Goal: Use online tool/utility: Utilize a website feature to perform a specific function

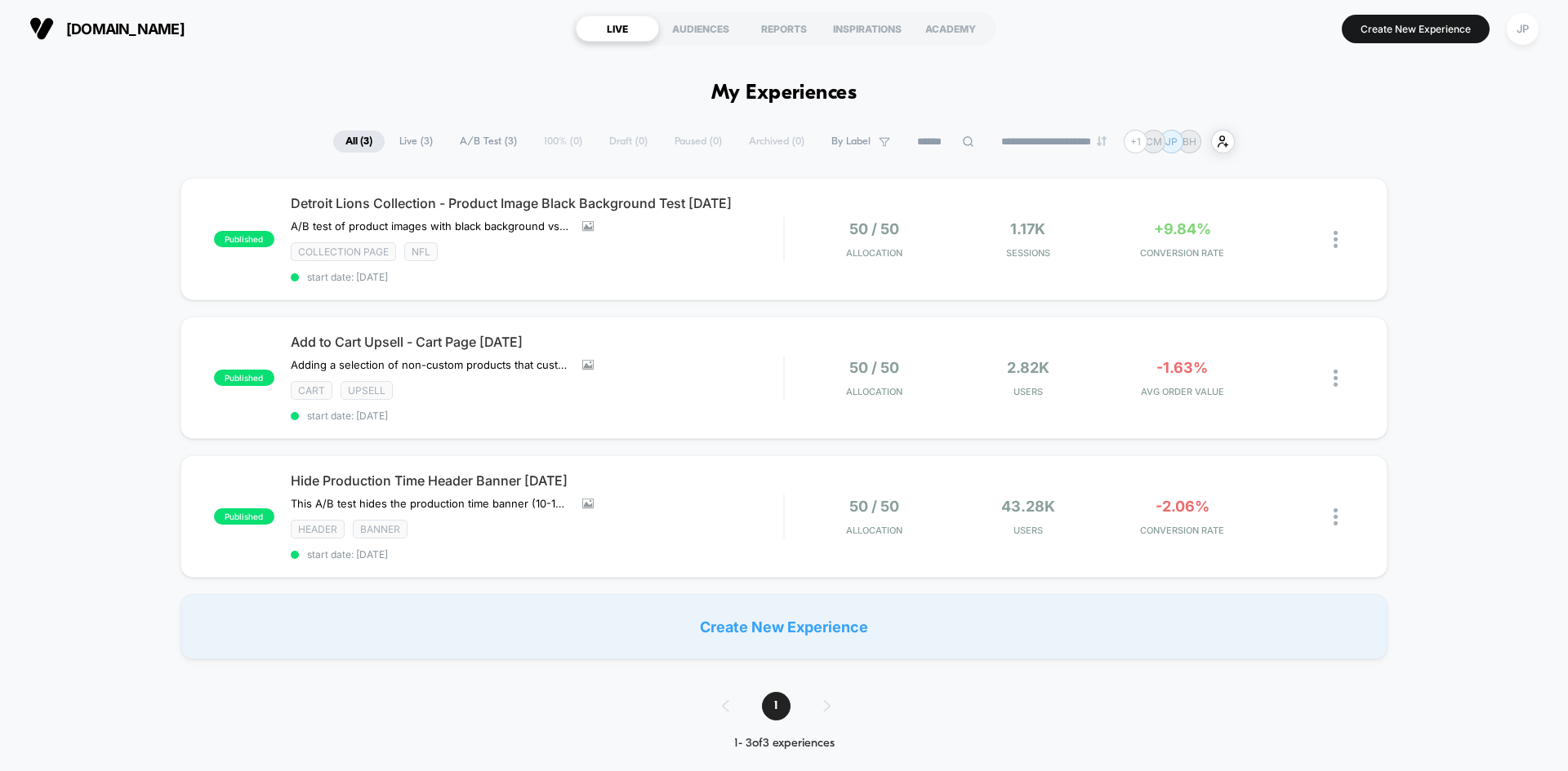
click at [1090, 612] on div "Create New Experience" at bounding box center [784, 627] width 1207 height 66
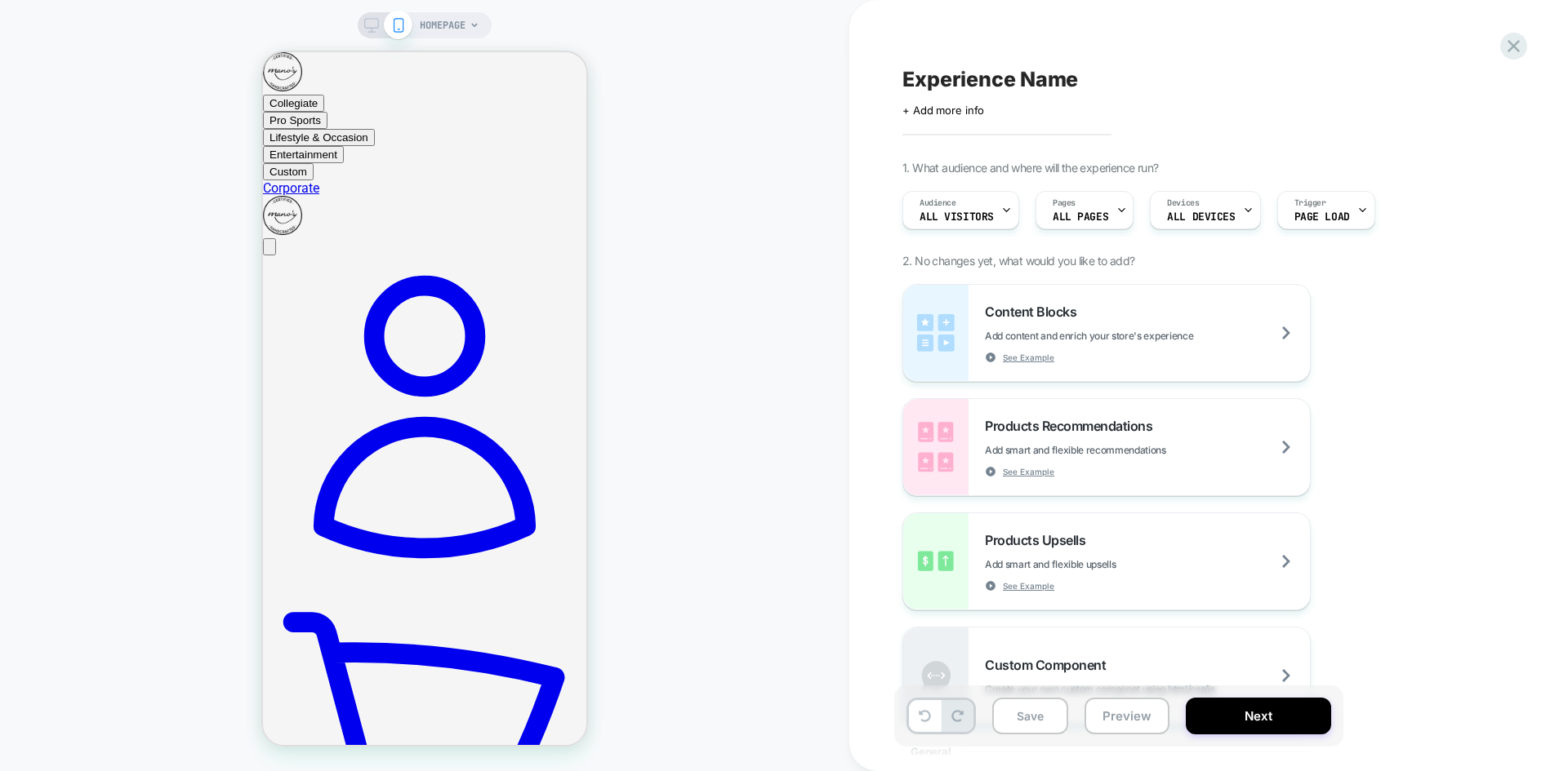
click at [919, 309] on img at bounding box center [935, 333] width 66 height 96
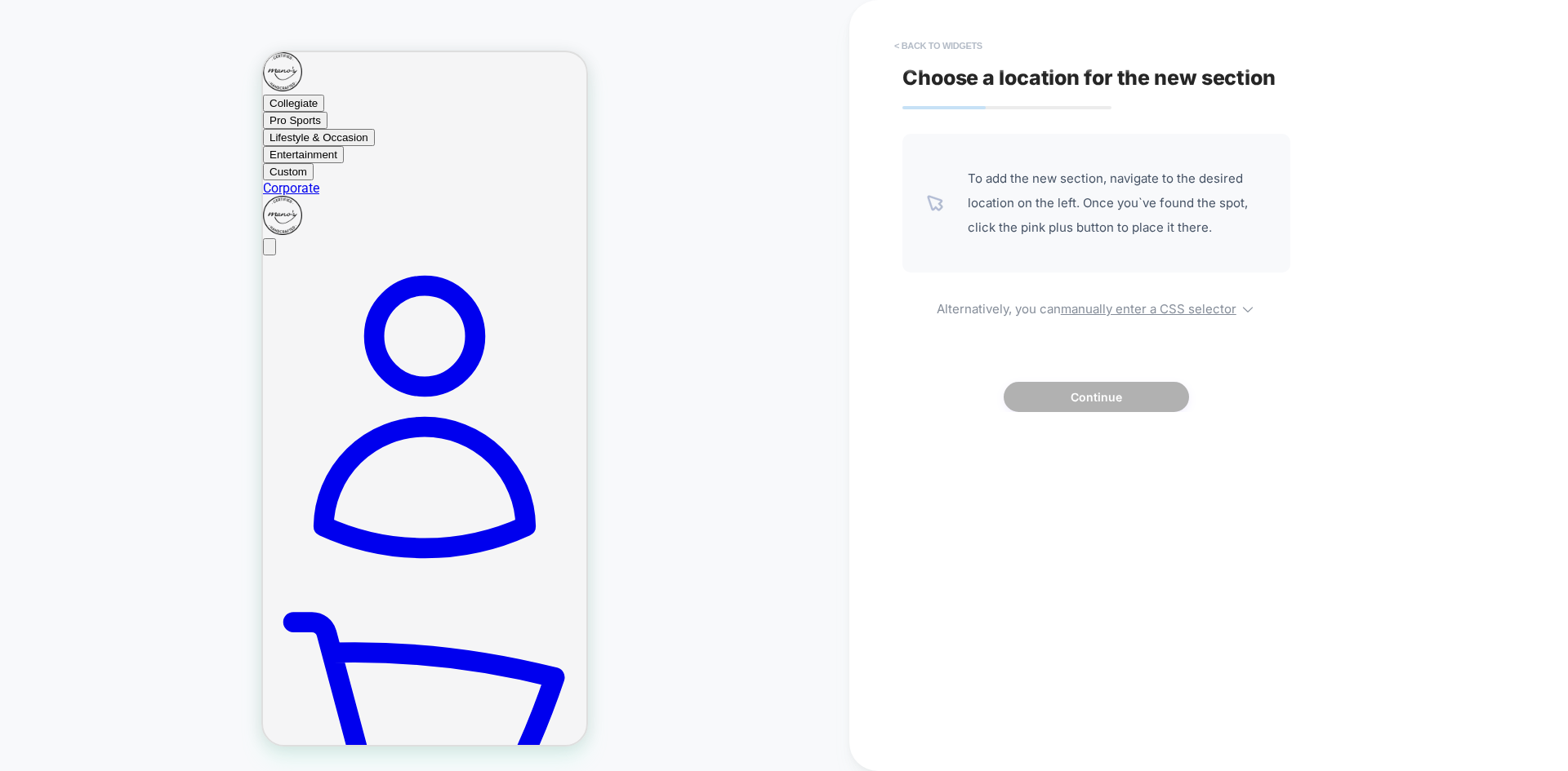
click at [933, 48] on button "< Back to widgets" at bounding box center [938, 45] width 104 height 26
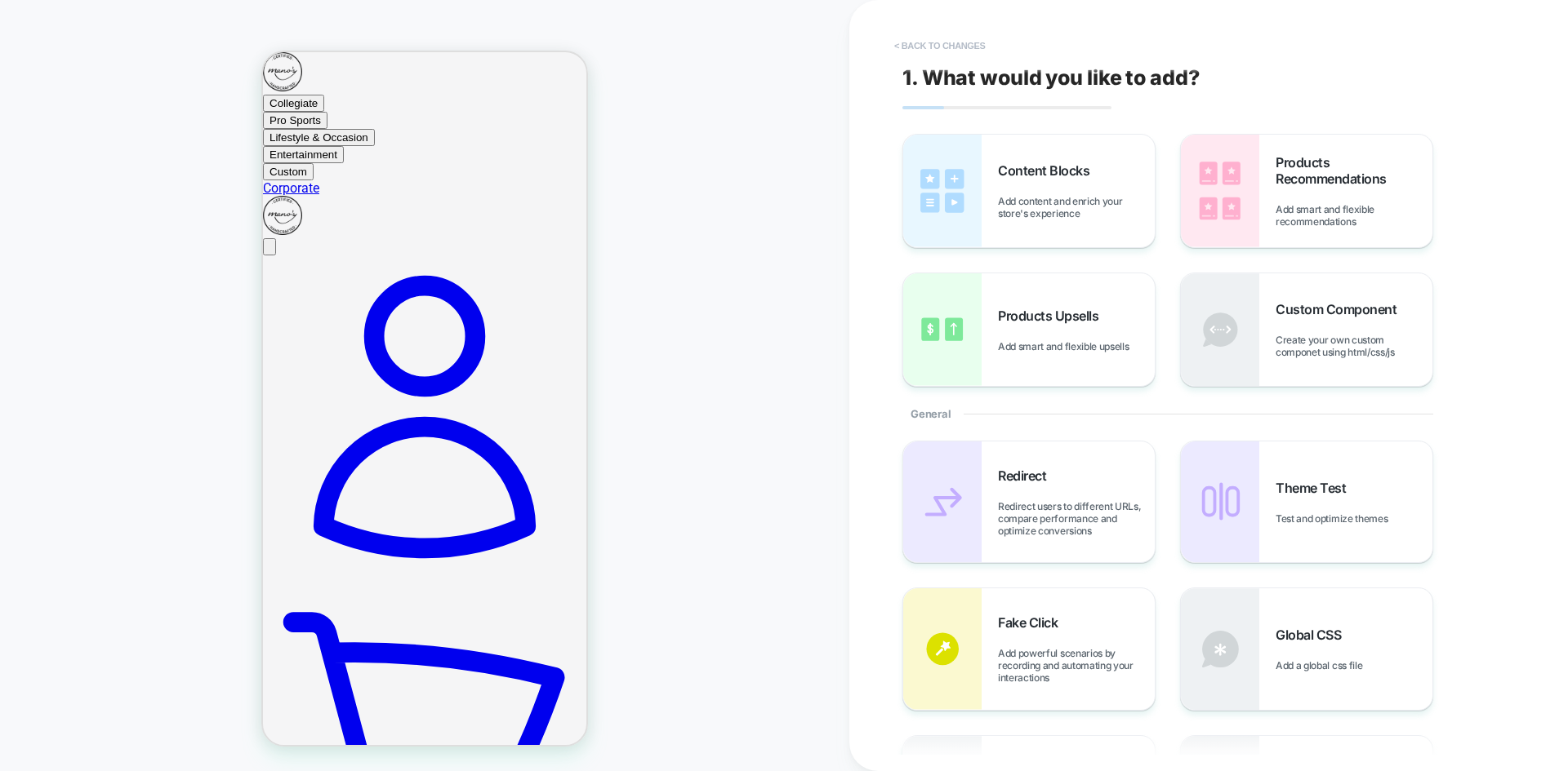
click at [969, 40] on button "< Back to changes" at bounding box center [940, 45] width 108 height 26
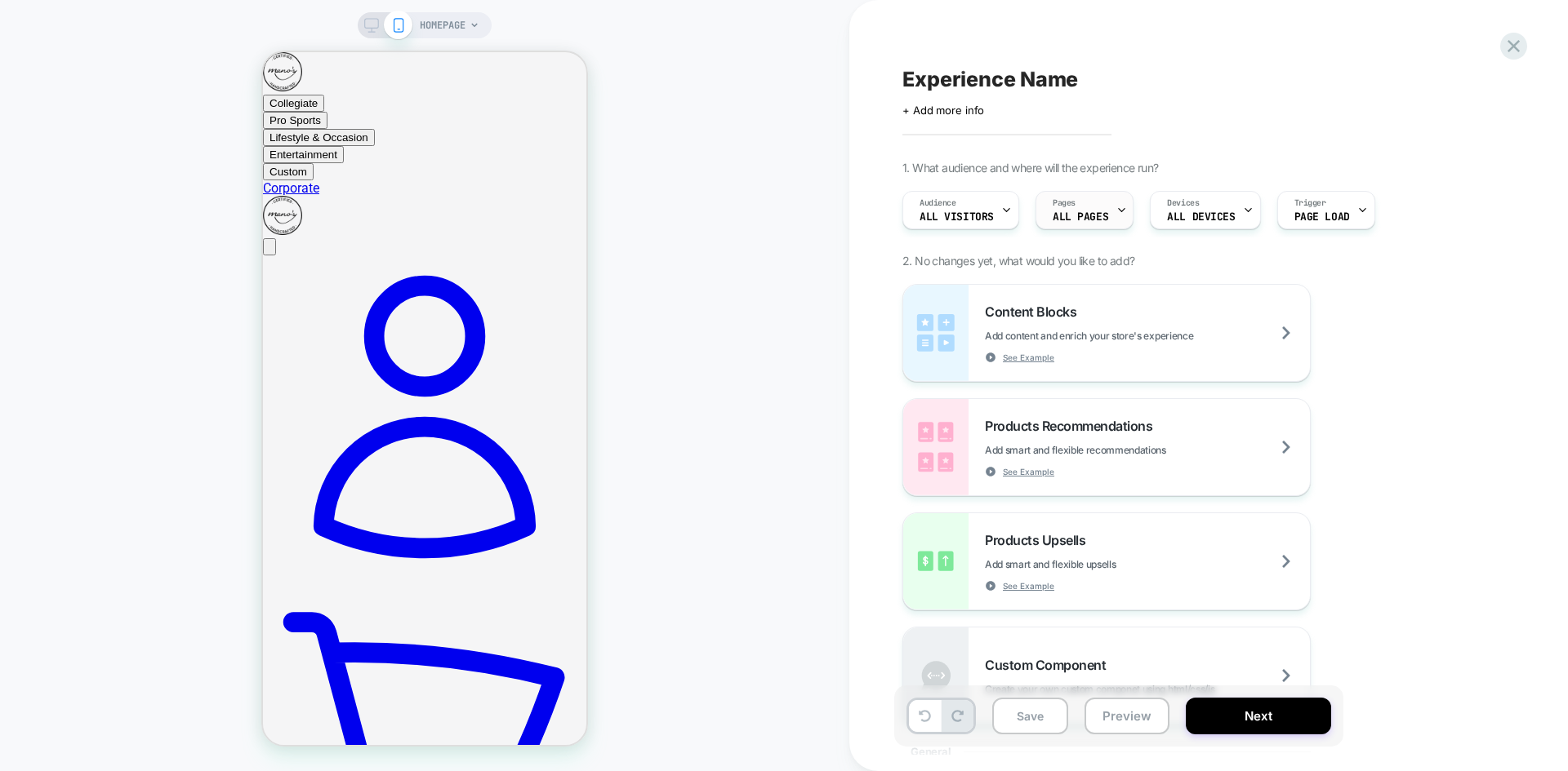
click at [1103, 204] on div "Pages ALL PAGES" at bounding box center [1080, 210] width 88 height 37
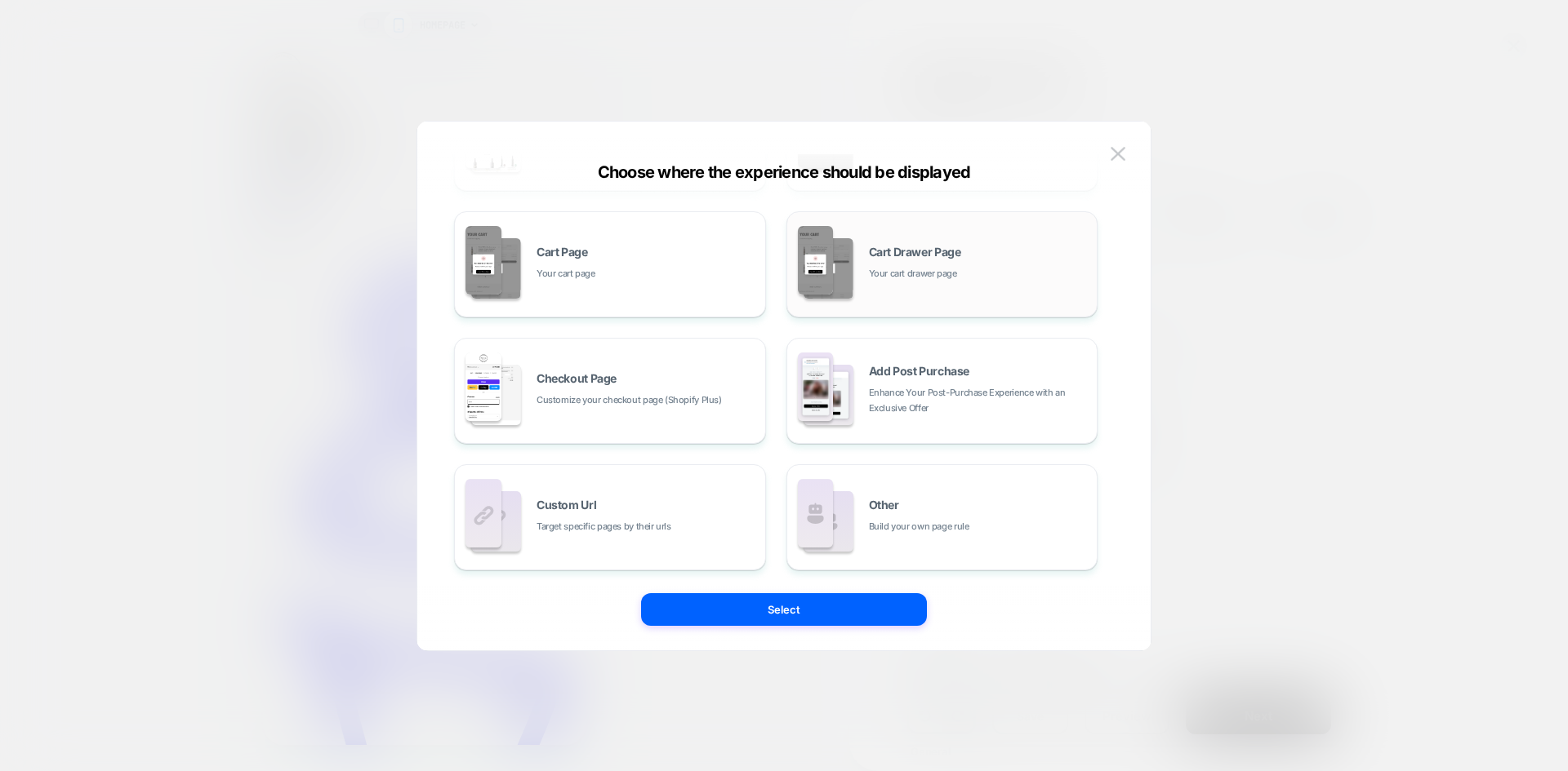
scroll to position [247, 0]
click at [982, 500] on div "Other Build your own page rule" at bounding box center [978, 515] width 221 height 35
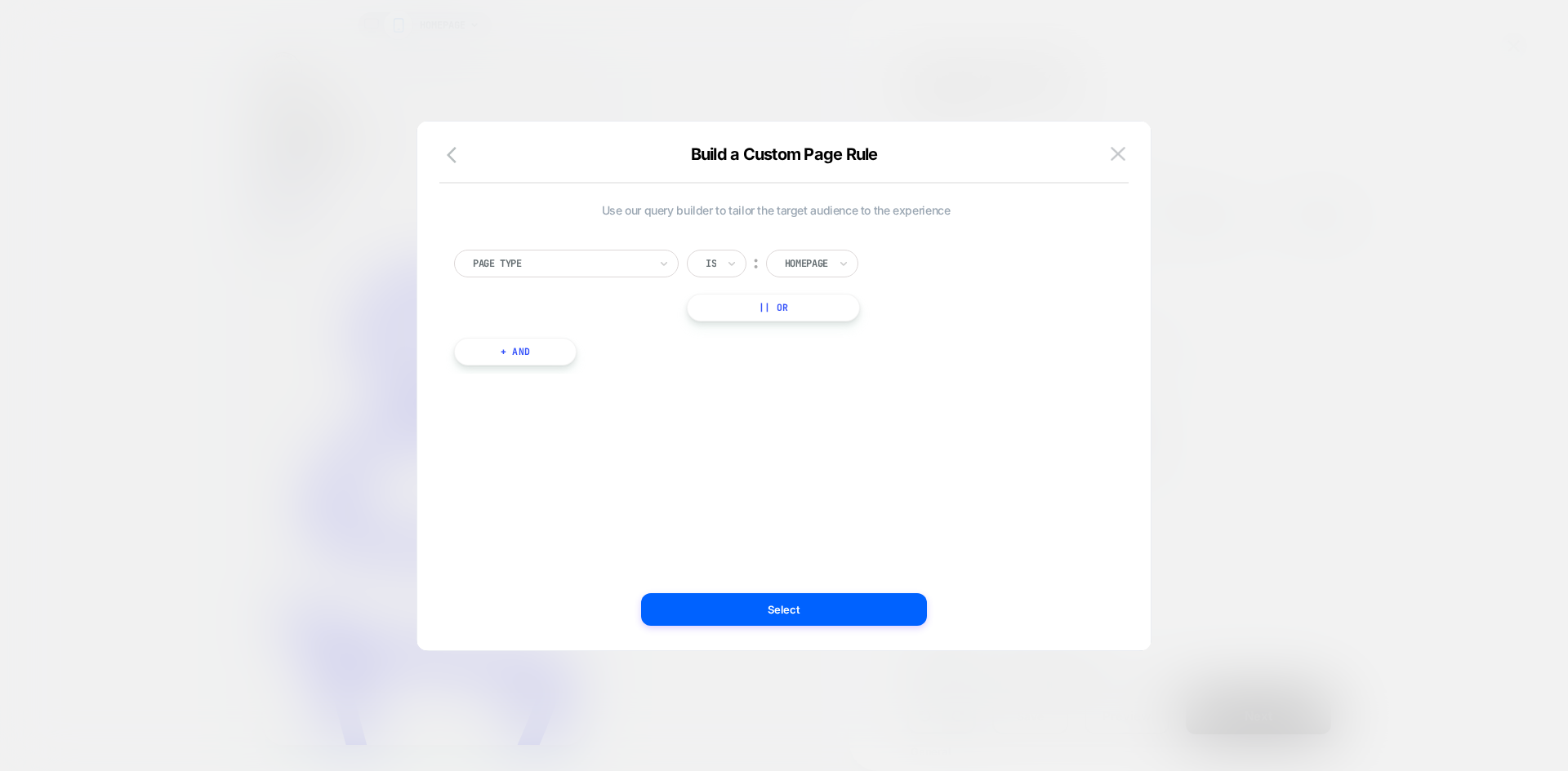
scroll to position [0, 0]
click at [808, 260] on div at bounding box center [807, 264] width 43 height 14
click at [707, 378] on div "Use our query builder to tailor the target audience to the experience Page Type…" at bounding box center [775, 292] width 644 height 179
click at [454, 154] on icon "button" at bounding box center [456, 156] width 20 height 20
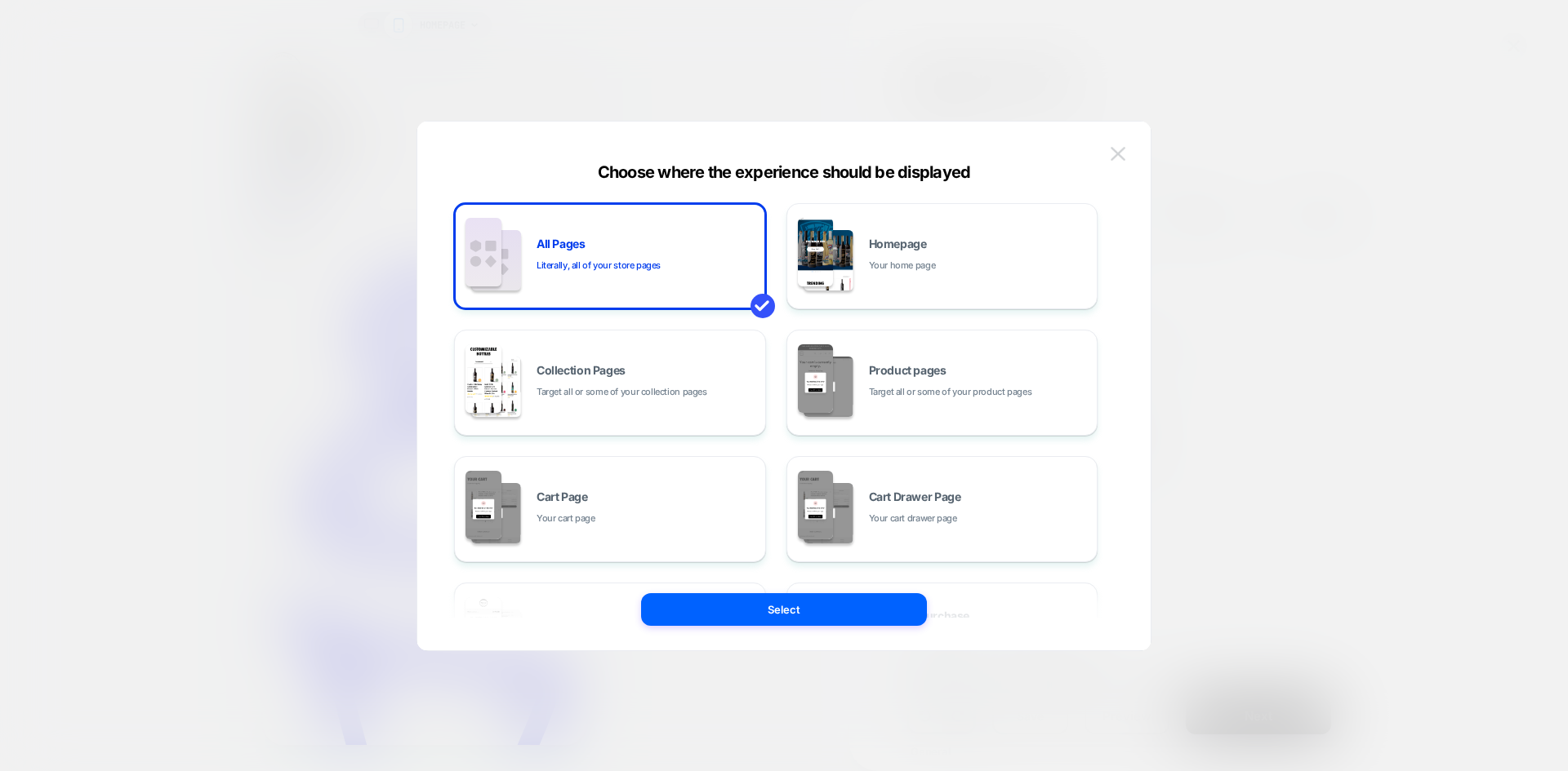
click at [1112, 148] on img at bounding box center [1118, 153] width 14 height 13
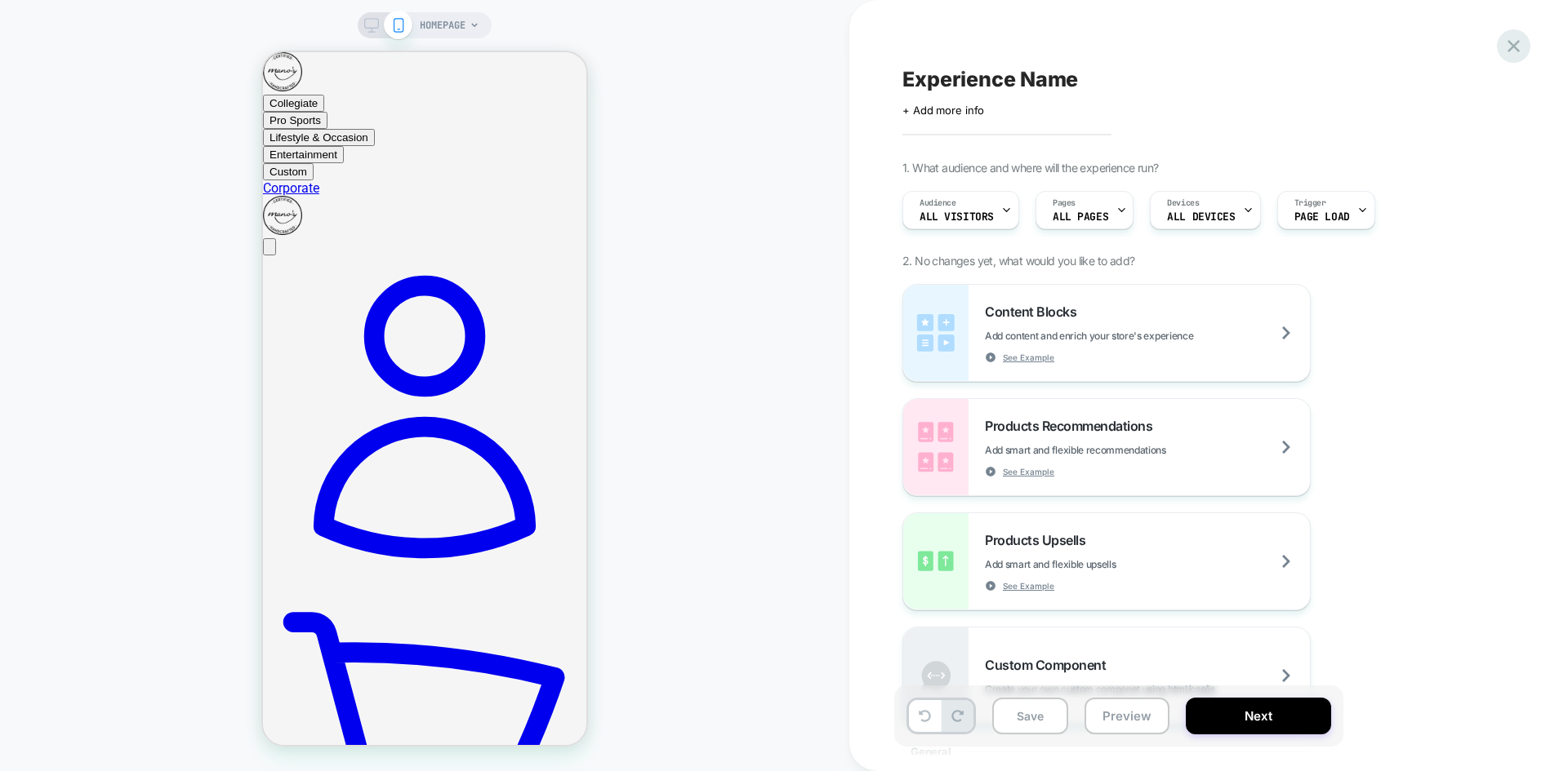
click at [1519, 40] on icon at bounding box center [1513, 46] width 22 height 22
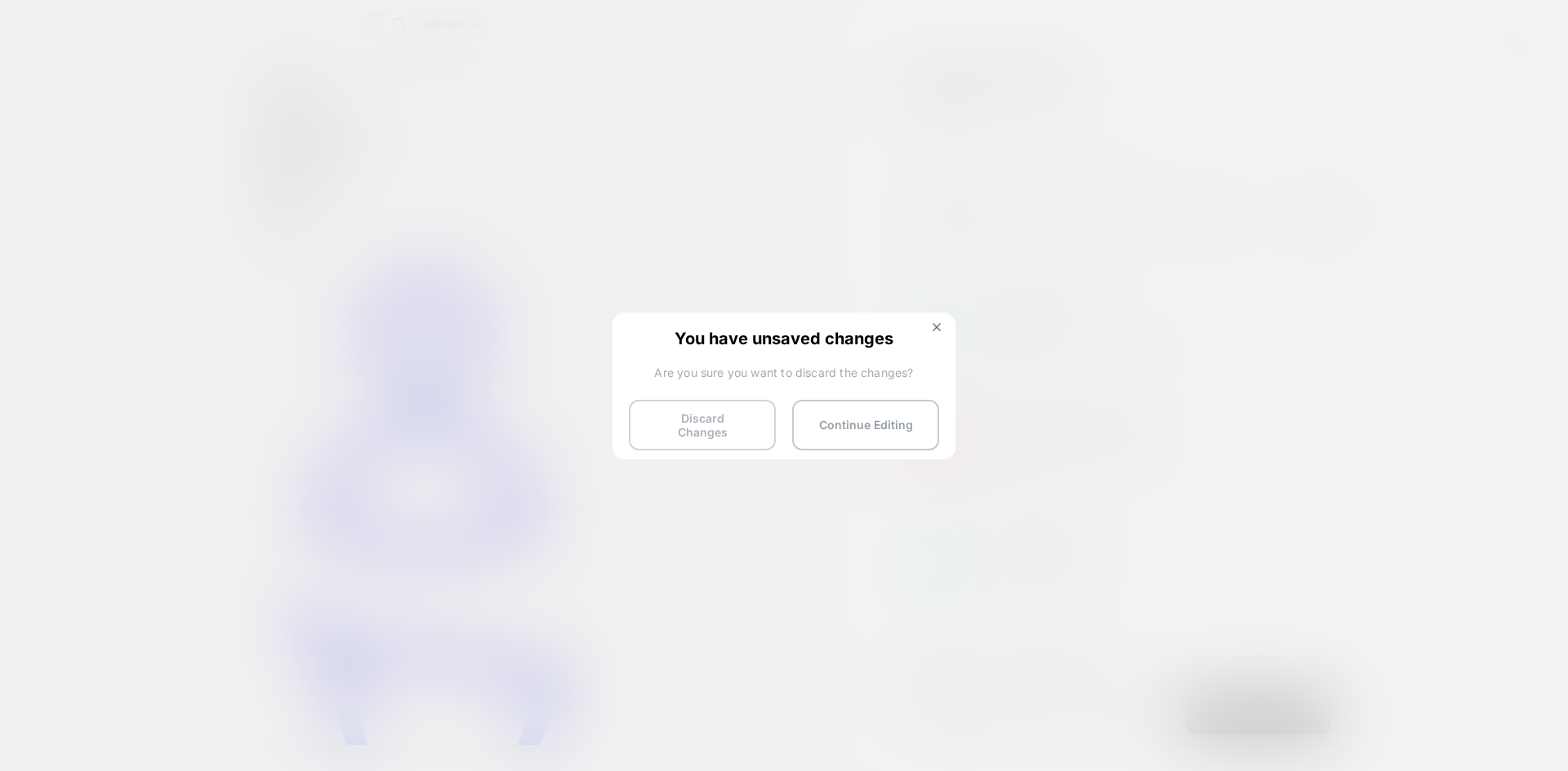
click at [701, 426] on button "Discard Changes" at bounding box center [702, 426] width 147 height 50
